Goal: Navigation & Orientation: Understand site structure

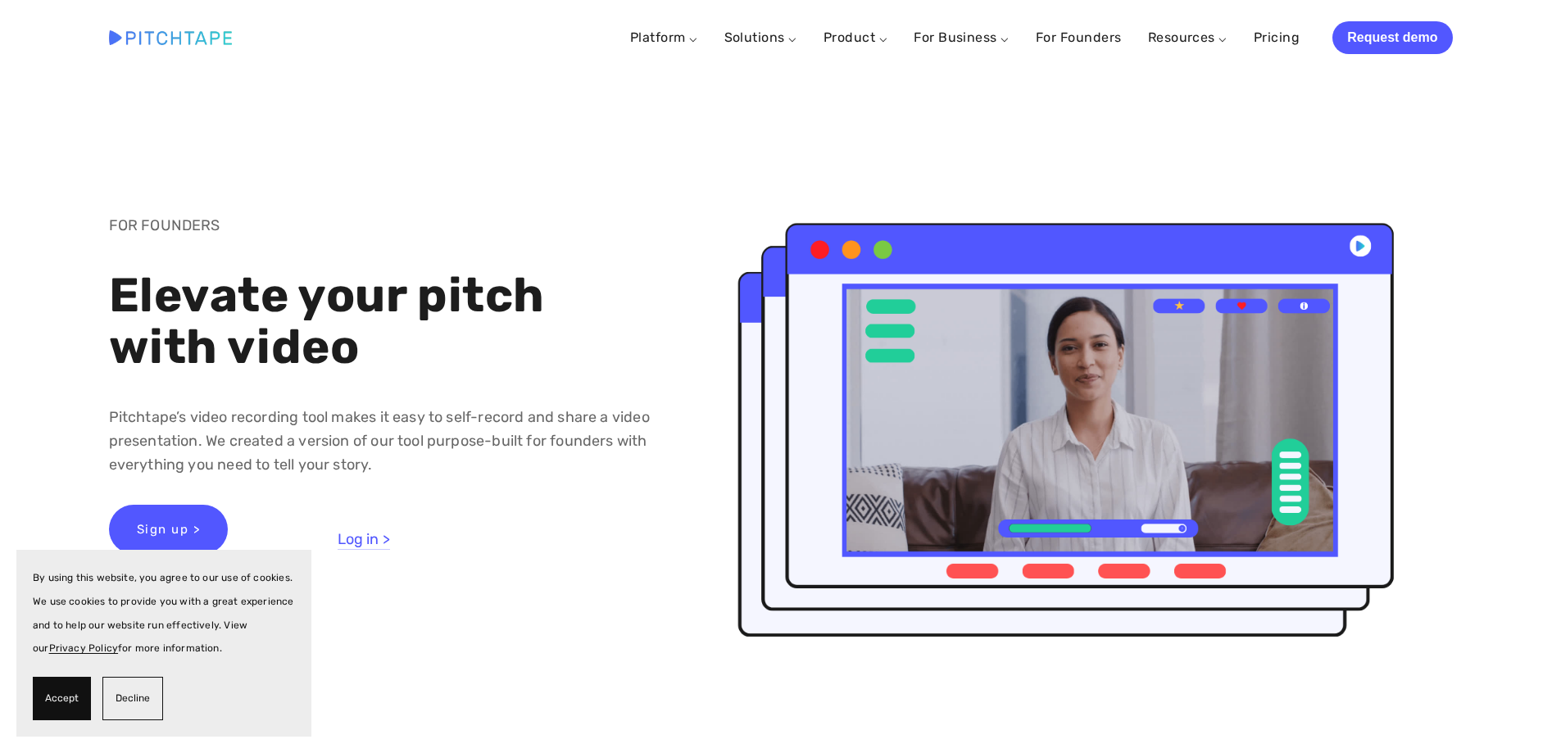
click at [211, 34] on img at bounding box center [170, 37] width 123 height 14
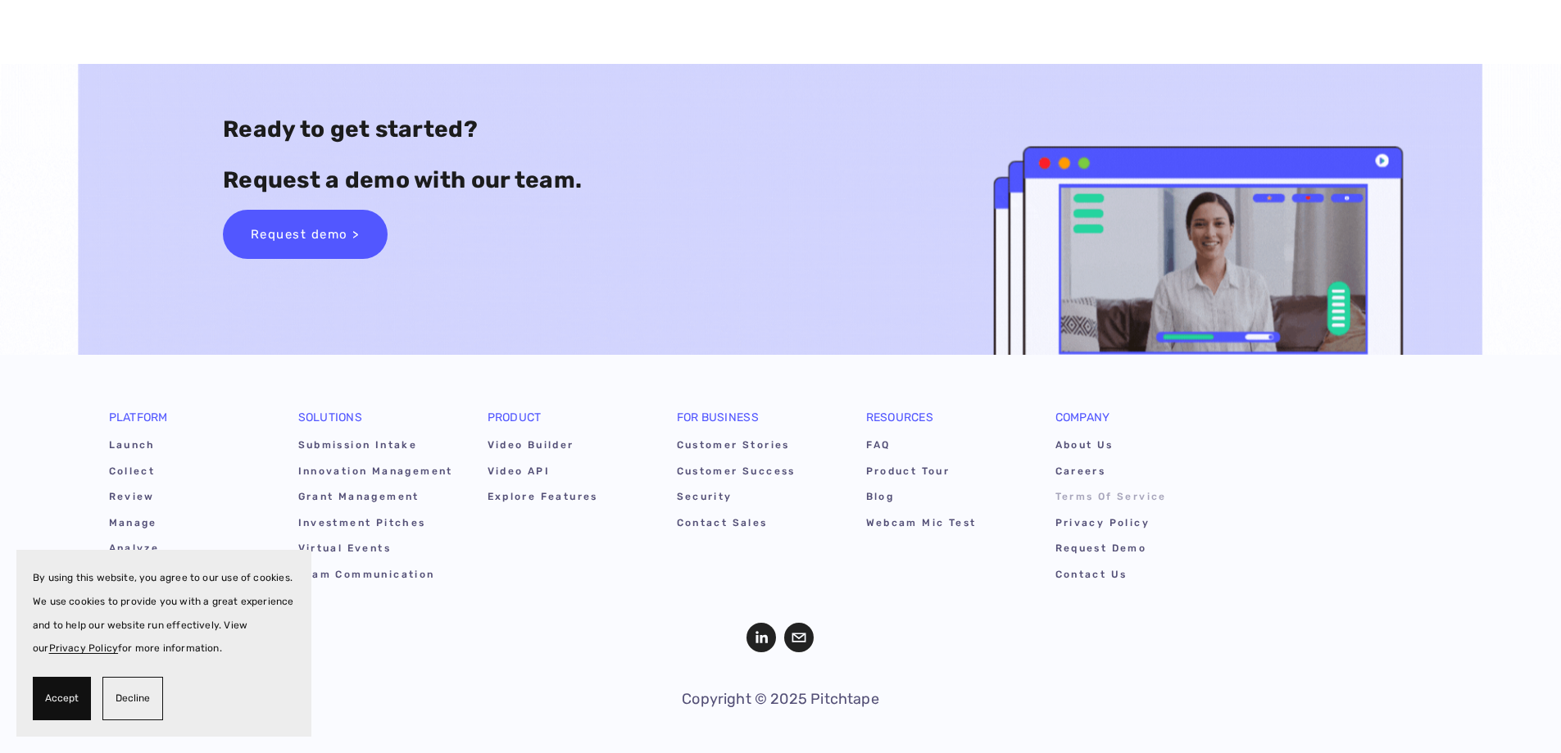
scroll to position [9947, 0]
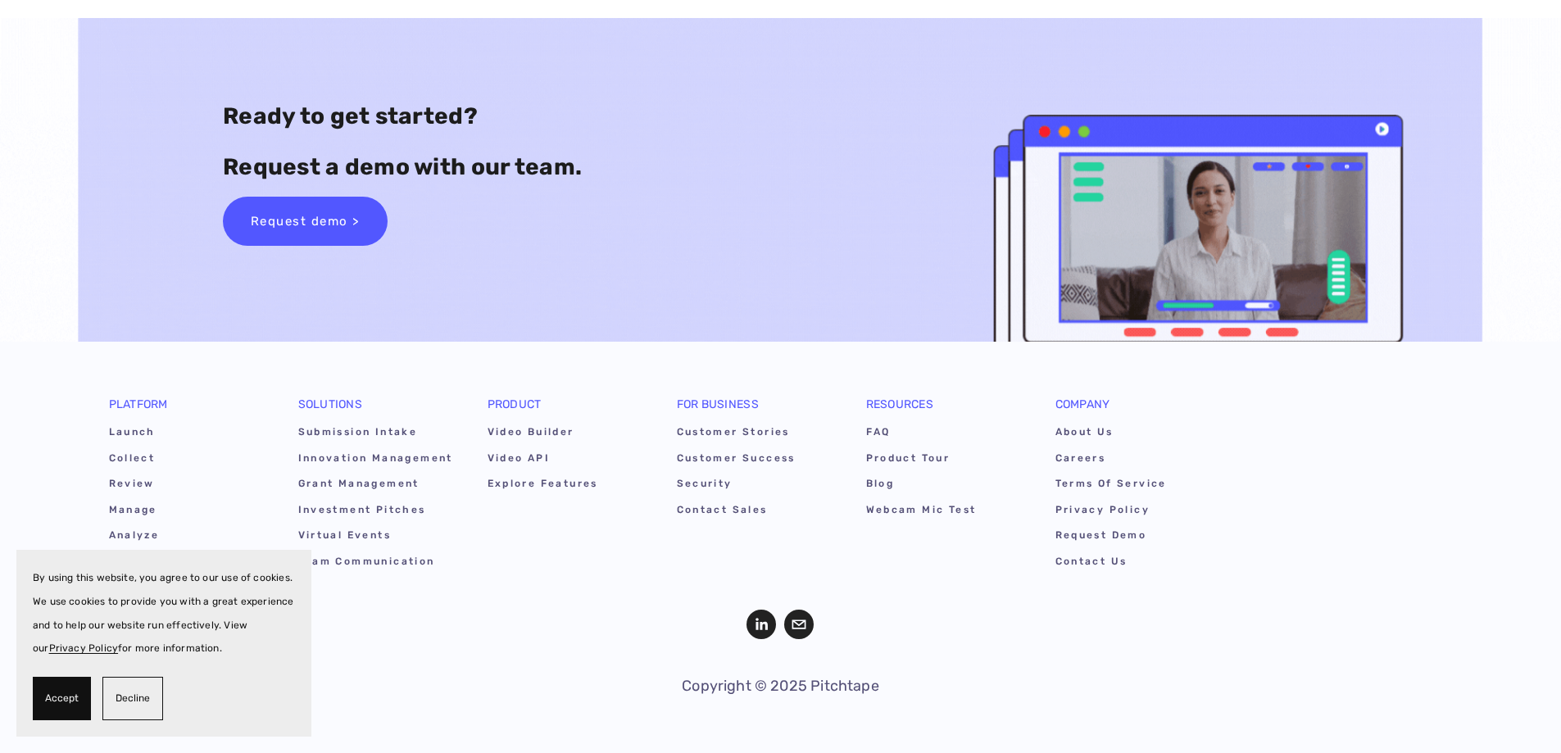
click at [140, 706] on span "Decline" at bounding box center [133, 699] width 34 height 24
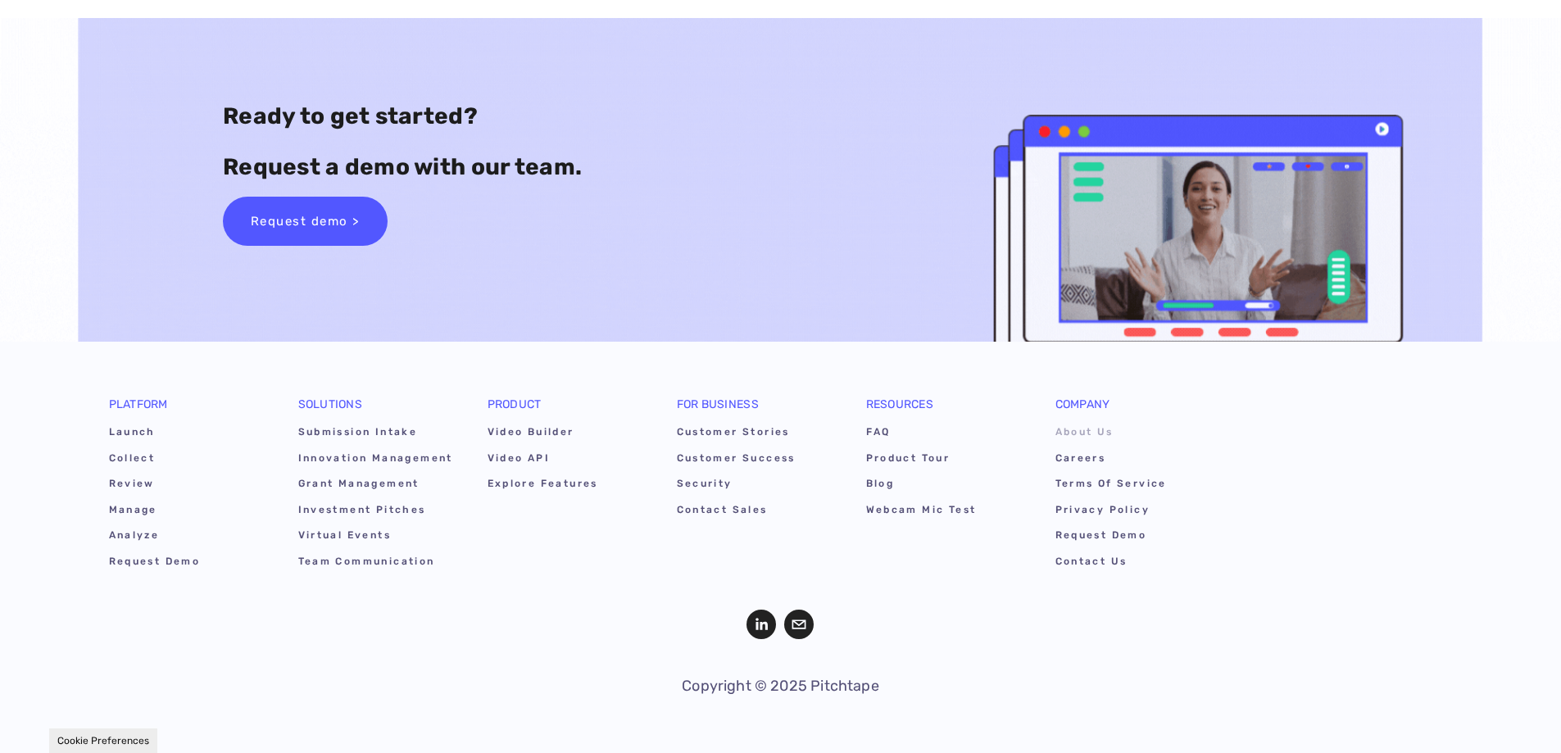
click at [1097, 429] on link "About Us" at bounding box center [1134, 434] width 157 height 25
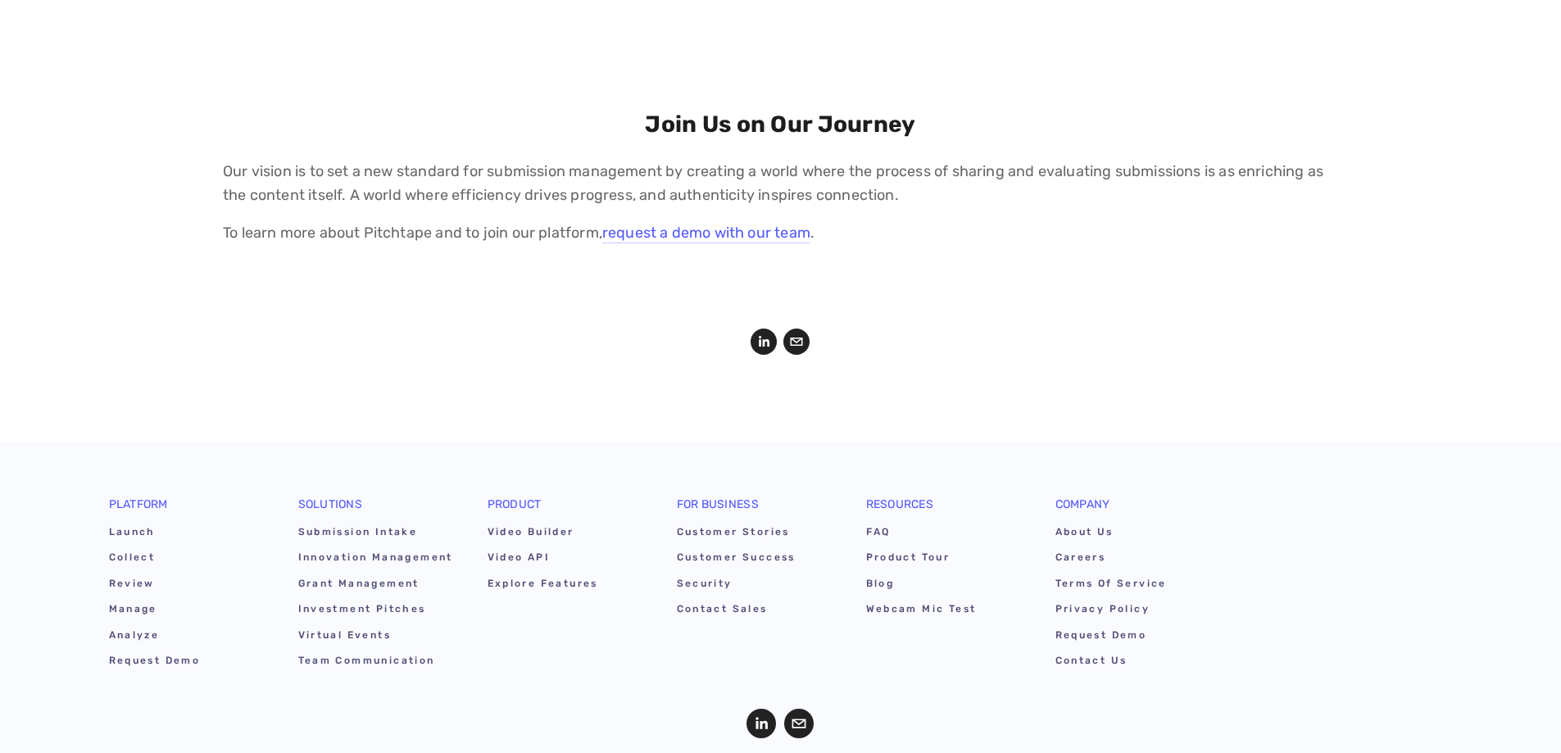
scroll to position [2360, 0]
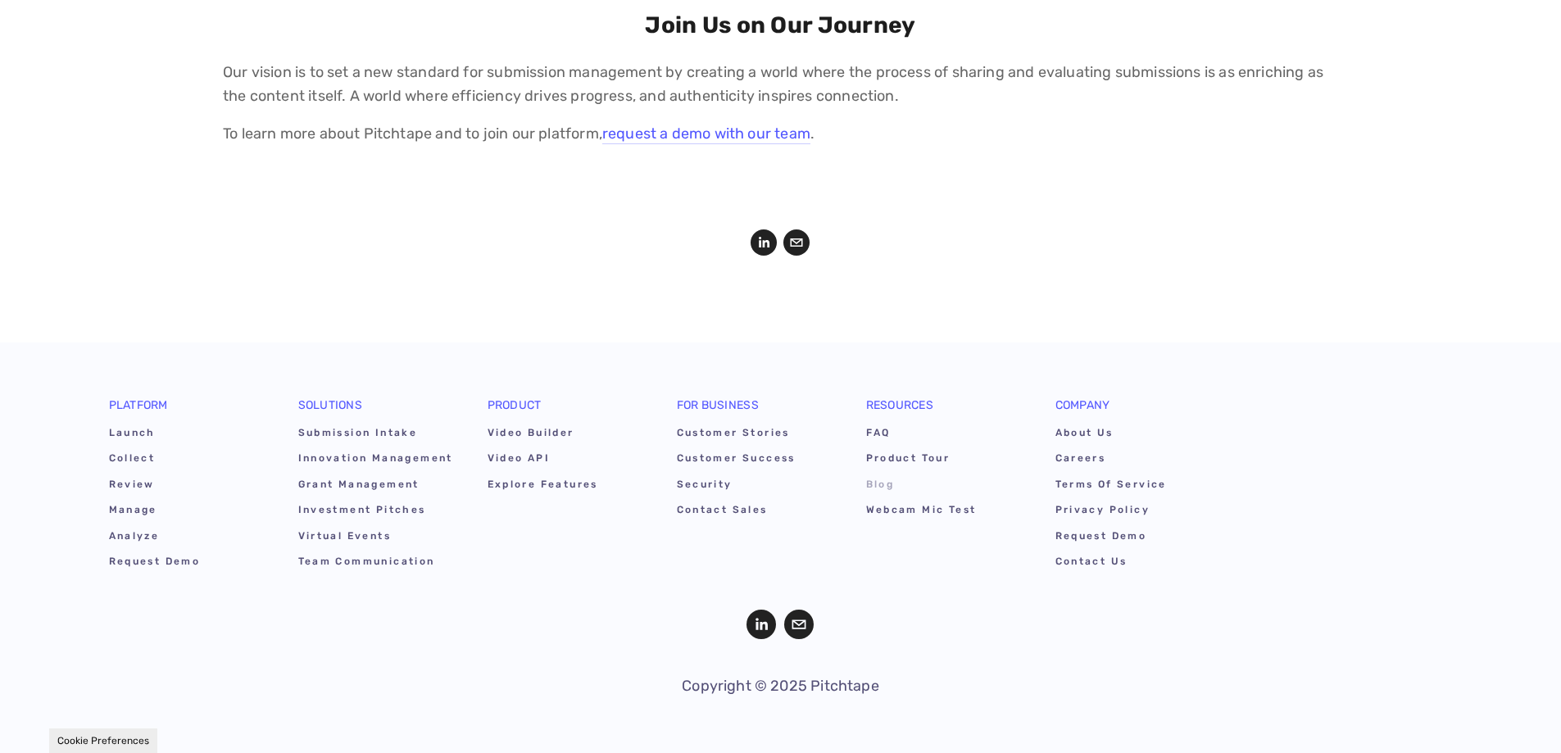
click at [879, 489] on link "Blog" at bounding box center [944, 487] width 157 height 25
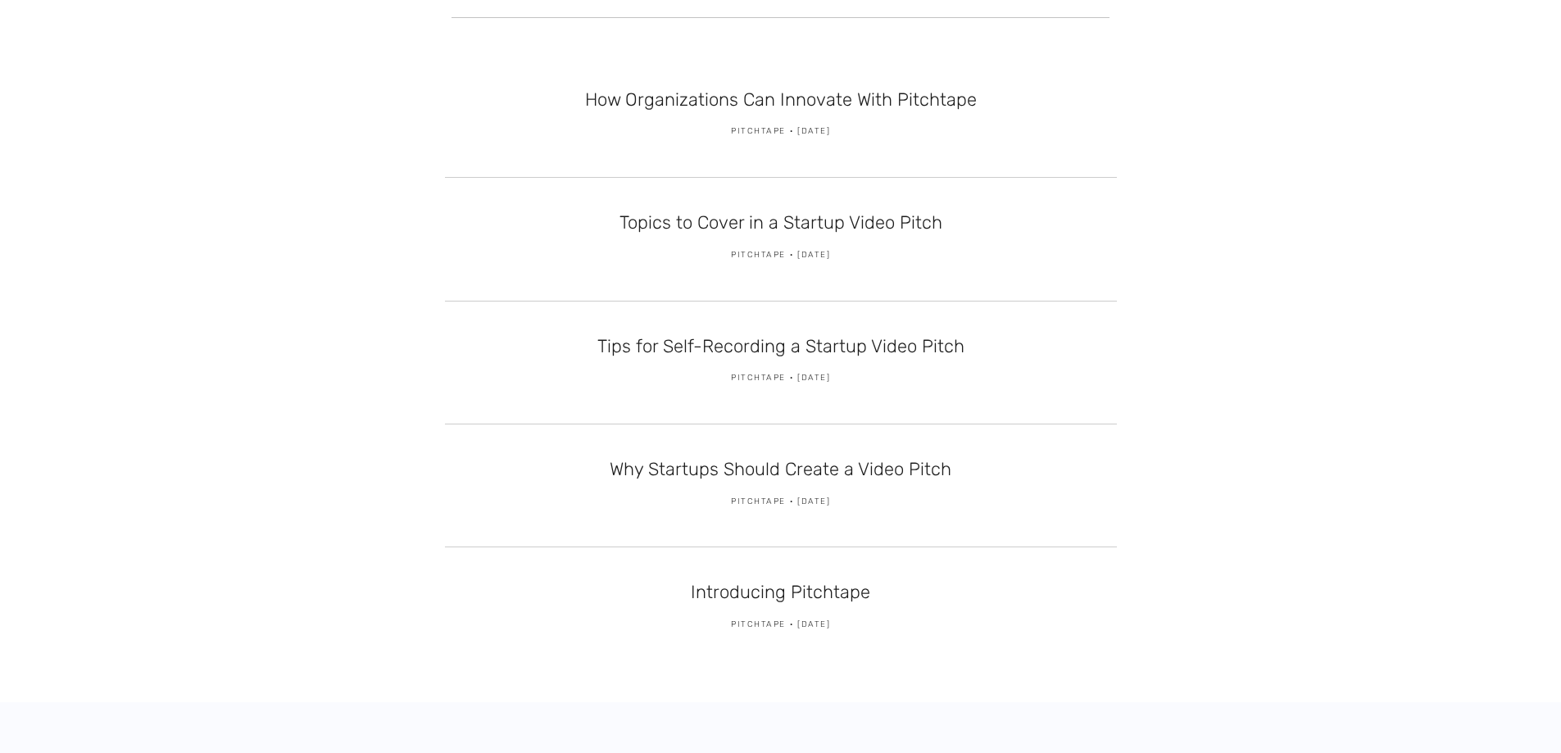
scroll to position [574, 0]
